Goal: Task Accomplishment & Management: Use online tool/utility

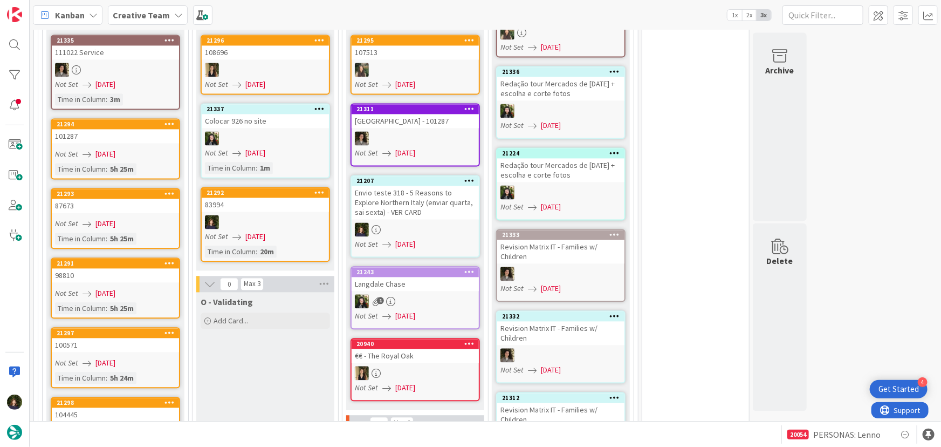
scroll to position [1095, 0]
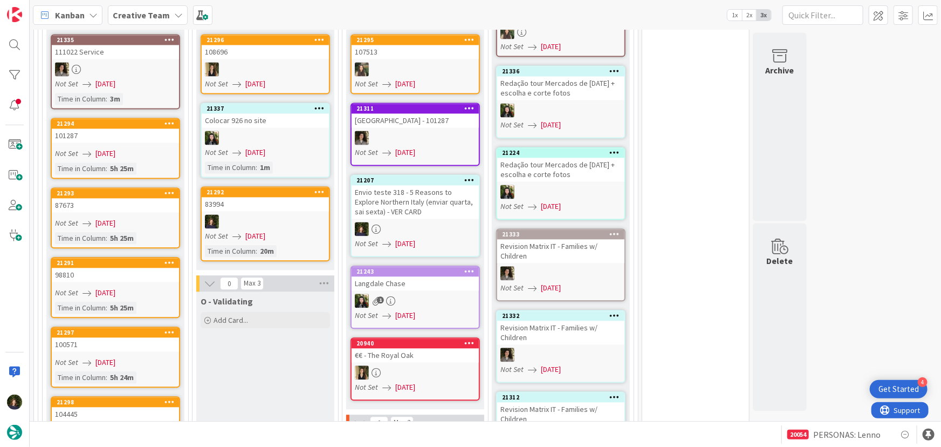
click at [257, 214] on div at bounding box center [265, 221] width 127 height 14
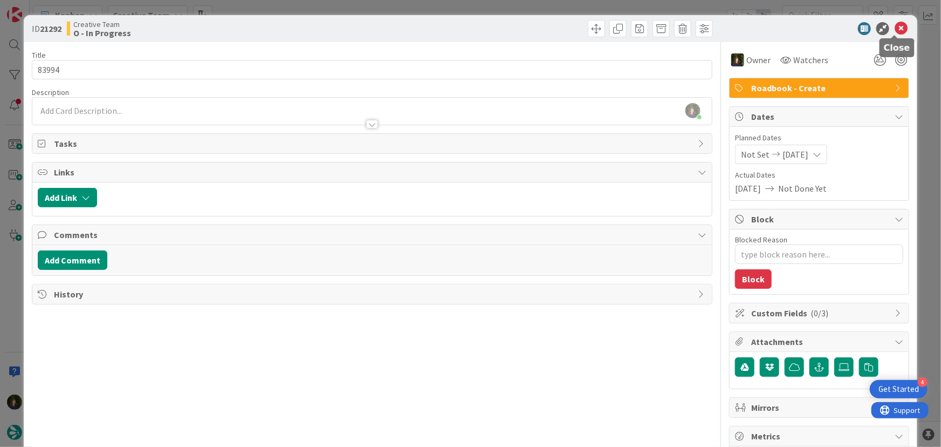
click at [898, 25] on icon at bounding box center [901, 28] width 13 height 13
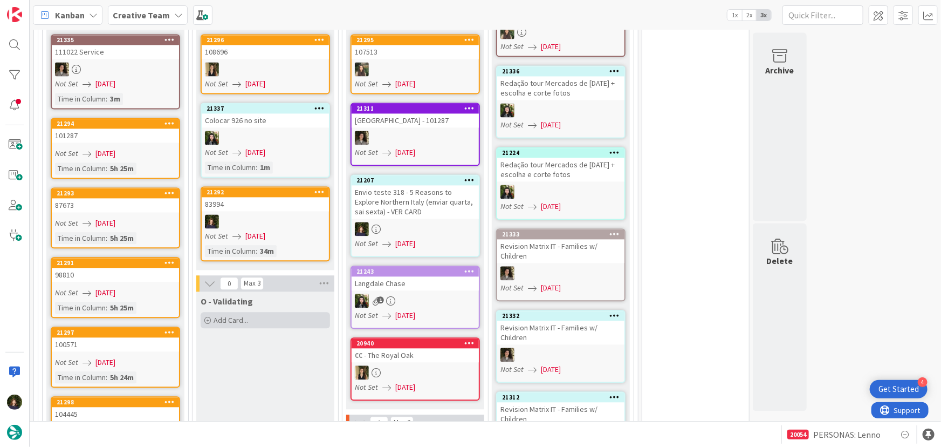
scroll to position [1241, 0]
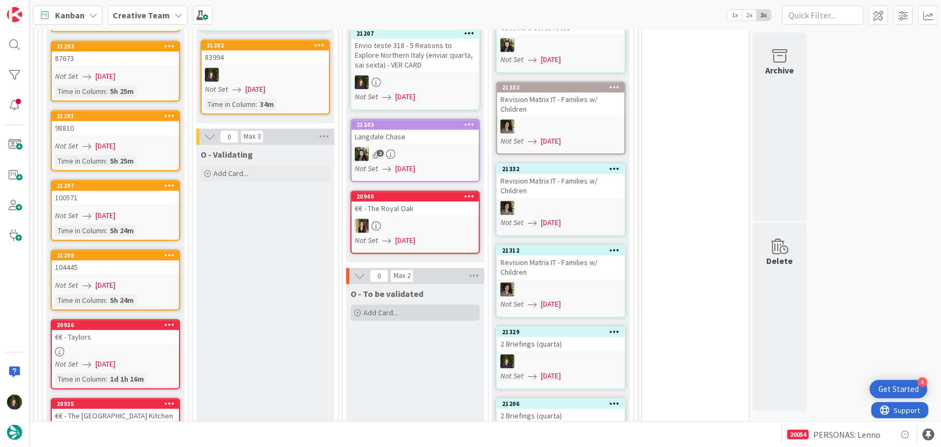
click at [387, 307] on span "Add Card..." at bounding box center [381, 312] width 35 height 10
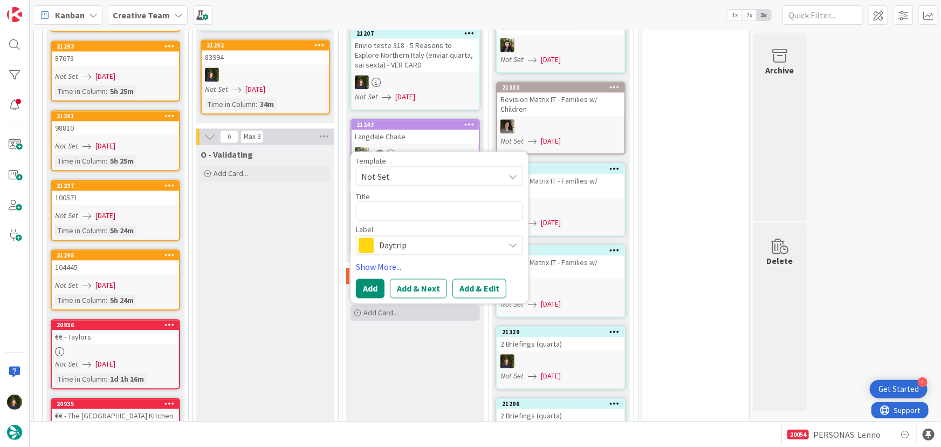
type textarea "x"
type textarea "8"
type textarea "x"
type textarea "83"
type textarea "x"
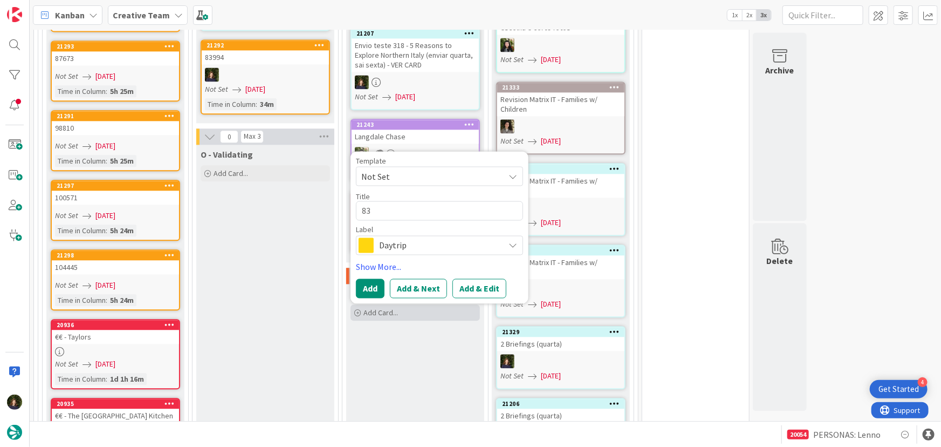
type textarea "839"
type textarea "x"
type textarea "8399"
type textarea "x"
type textarea "83994"
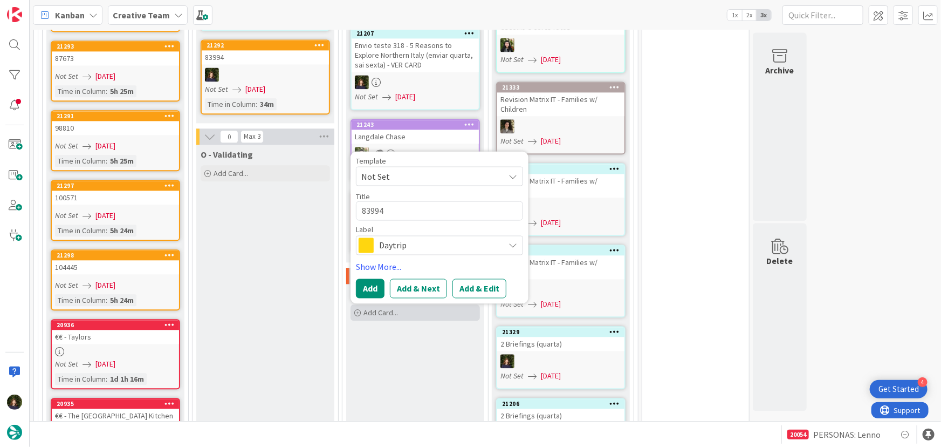
type textarea "x"
type textarea "83994"
type textarea "x"
type textarea "83994 -"
type textarea "x"
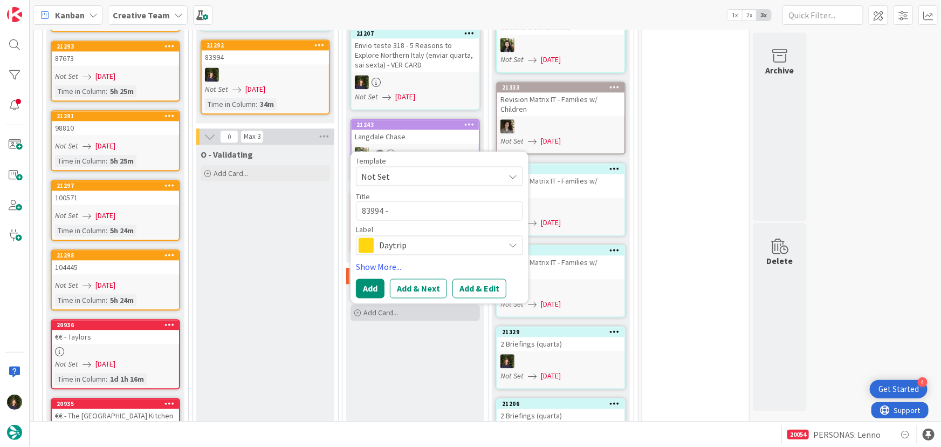
type textarea "83994 -"
type textarea "x"
type textarea "83994 - V"
type textarea "x"
type textarea "83994 - Va"
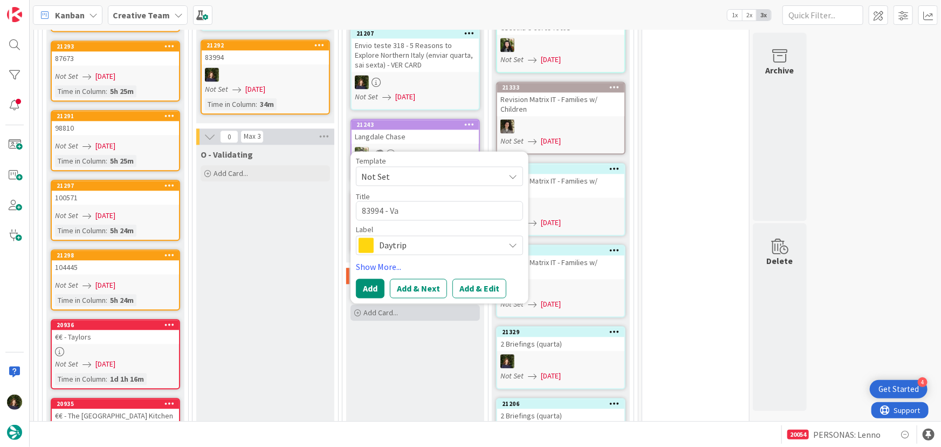
type textarea "x"
type textarea "83994 - Val"
type textarea "x"
type textarea "83994 - Vali"
type textarea "x"
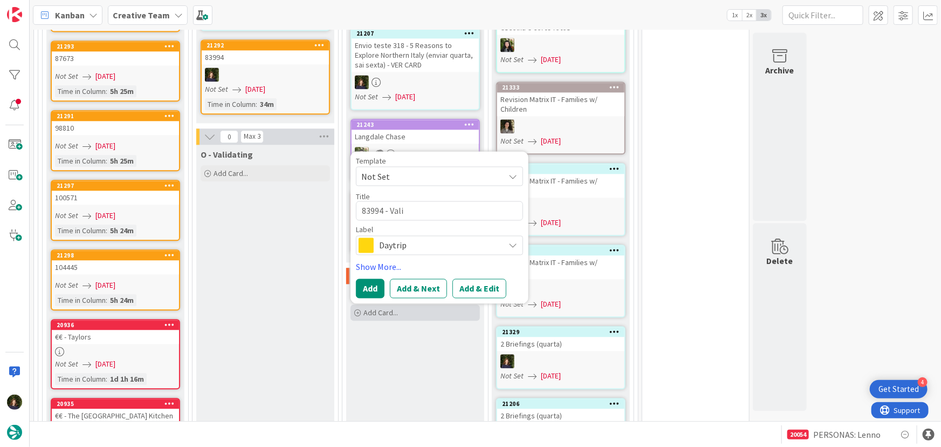
type textarea "83994 - Valid"
type textarea "x"
type textarea "83994 - Validat"
type textarea "x"
type textarea "83994 - Validati"
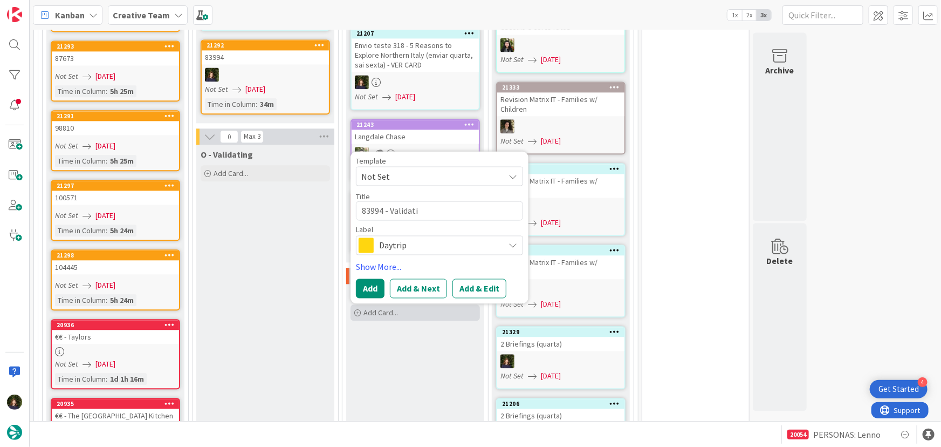
type textarea "x"
type textarea "83994 - Validatio"
type textarea "x"
type textarea "83994 - Validation"
click at [394, 237] on span "Daytrip" at bounding box center [439, 244] width 120 height 15
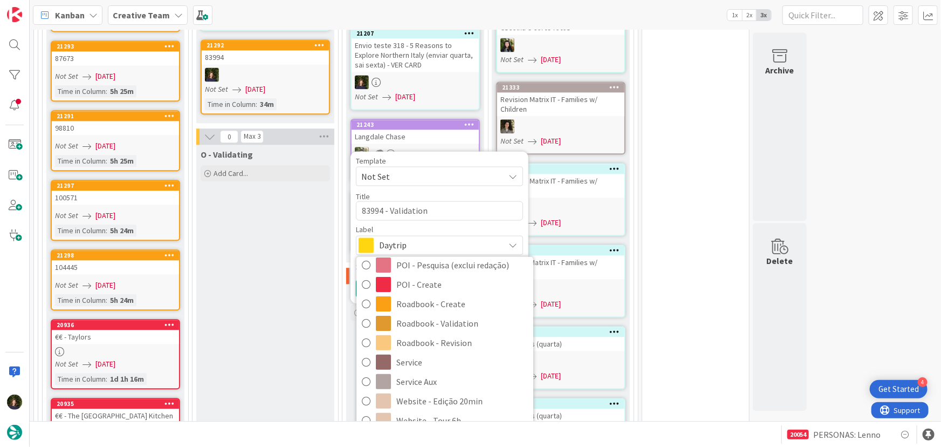
scroll to position [196, 0]
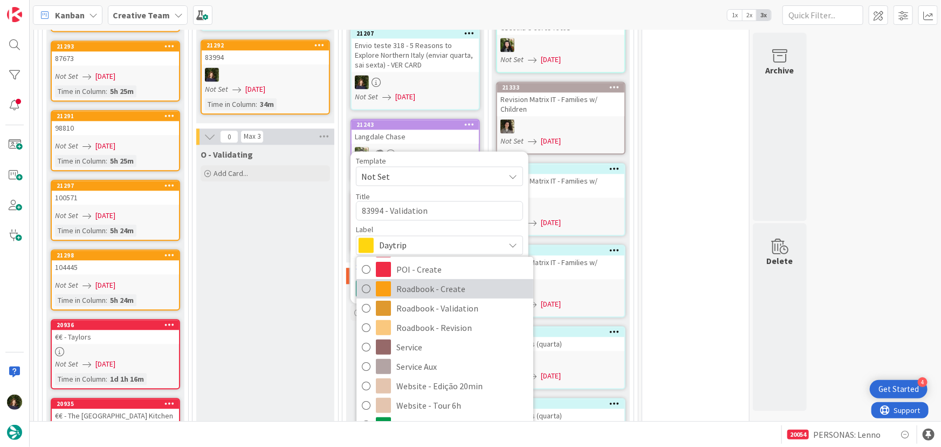
click at [409, 281] on span "Roadbook - Create" at bounding box center [462, 289] width 132 height 16
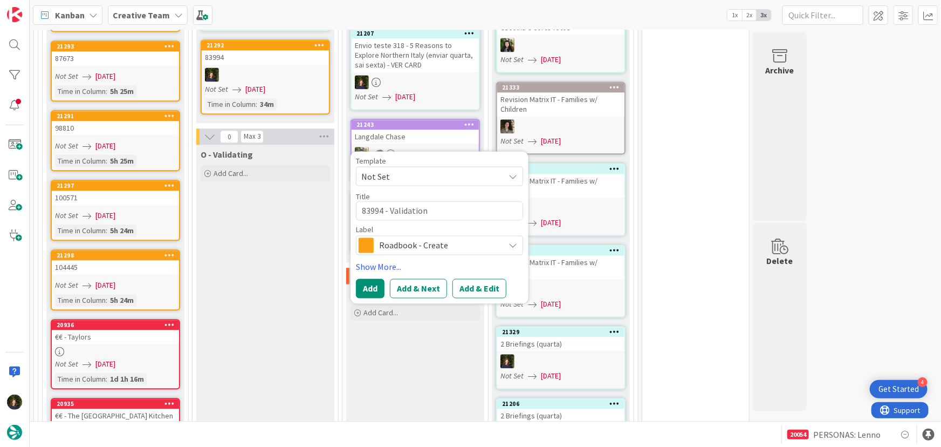
click at [400, 237] on span "Roadbook - Create" at bounding box center [439, 244] width 120 height 15
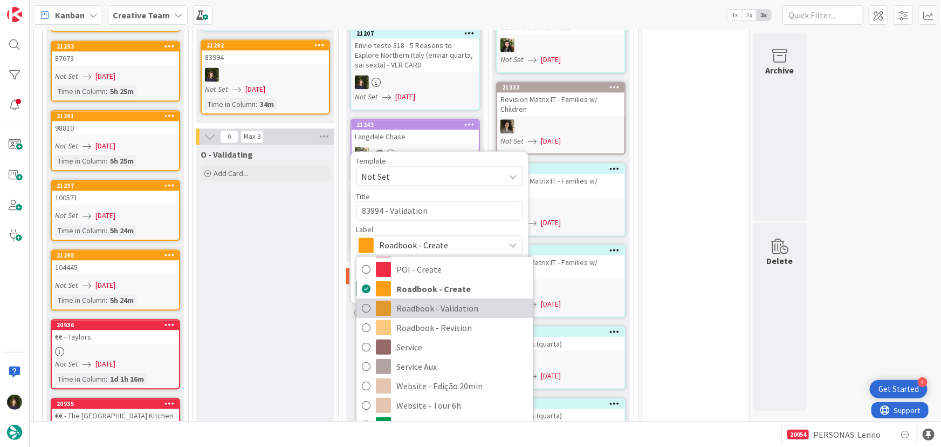
click at [411, 300] on span "Roadbook - Validation" at bounding box center [462, 308] width 132 height 16
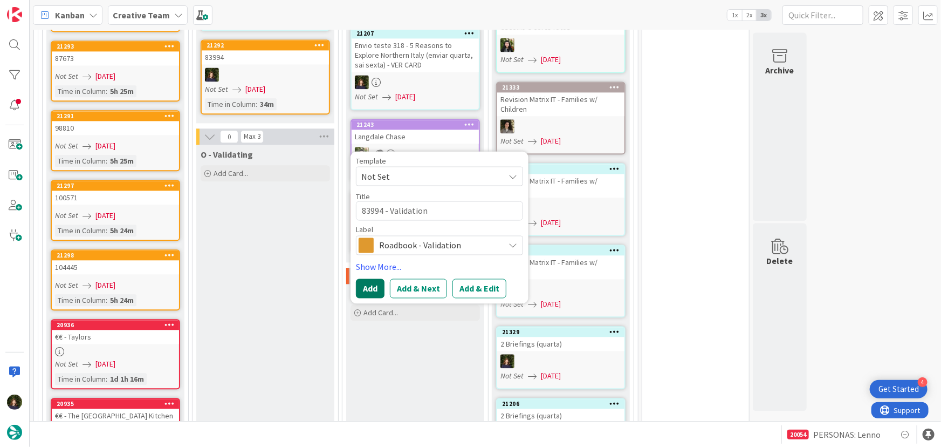
click at [370, 279] on button "Add" at bounding box center [370, 287] width 29 height 19
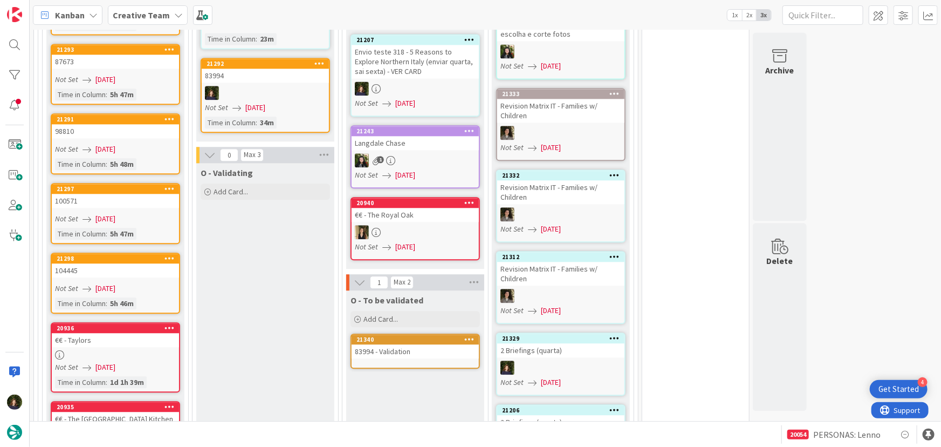
scroll to position [1244, 0]
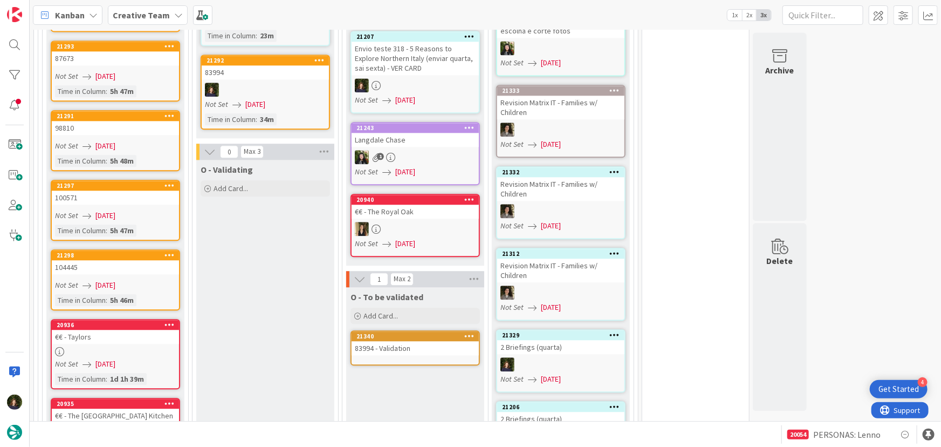
click at [390, 341] on div "83994 - Validation" at bounding box center [415, 348] width 127 height 14
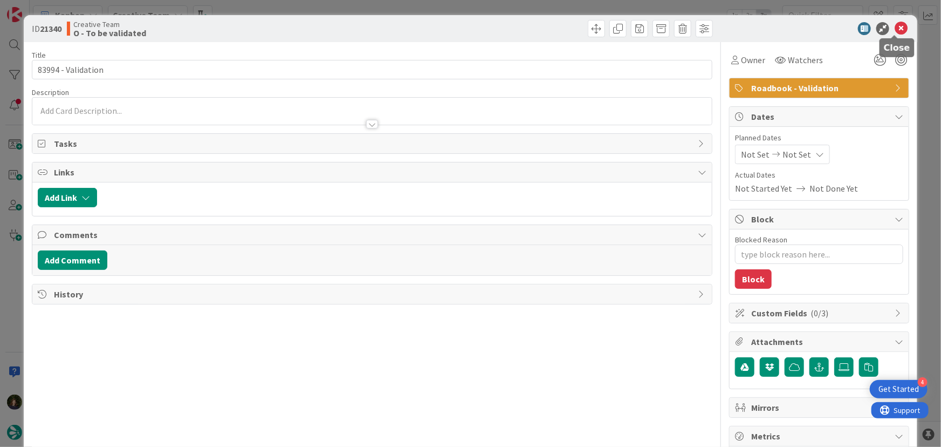
click at [896, 31] on icon at bounding box center [901, 28] width 13 height 13
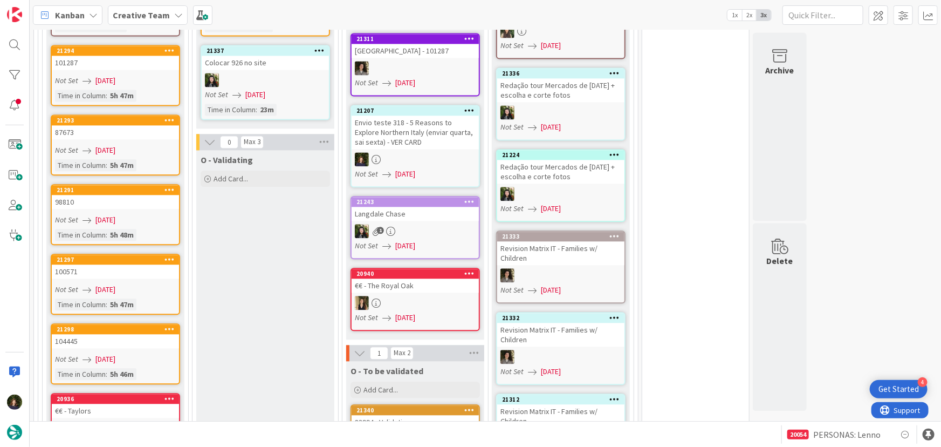
scroll to position [1030, 0]
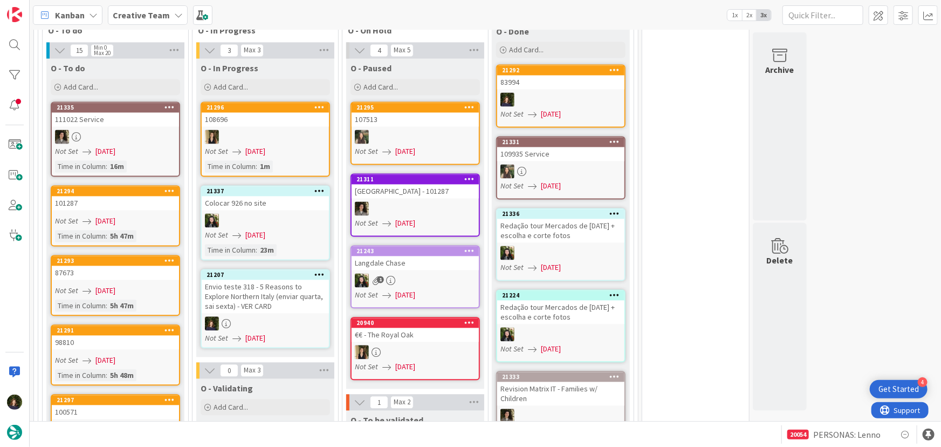
click at [250, 299] on div "Envio teste 318 - 5 Reasons to Explore Northern Italy (enviar quarta, sai sexta…" at bounding box center [265, 296] width 127 height 33
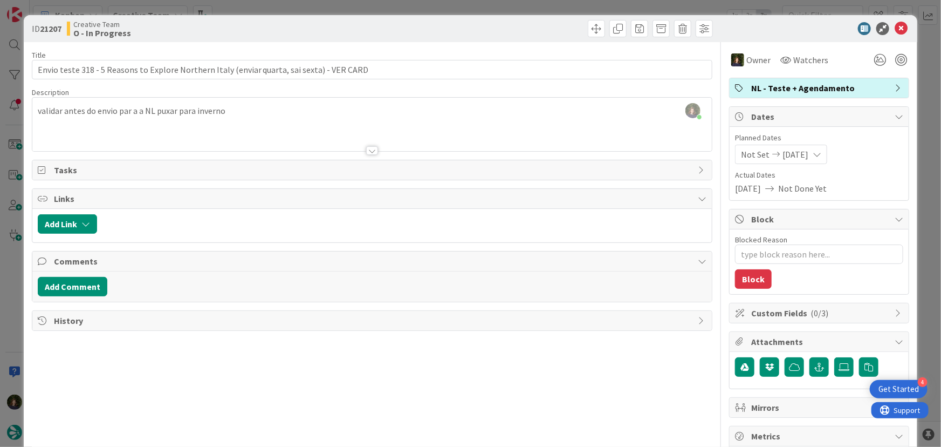
scroll to position [1026, 0]
type textarea "x"
